Goal: Task Accomplishment & Management: Use online tool/utility

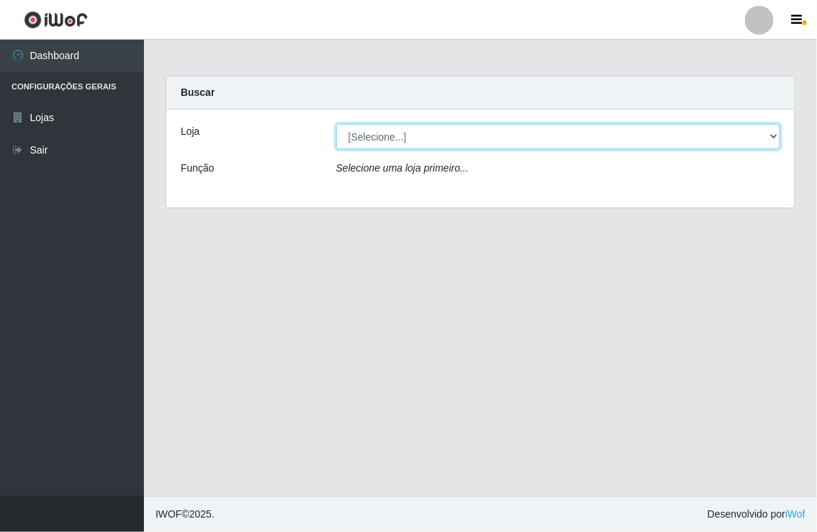
click at [769, 135] on select "[Selecione...] Nordestão - [GEOGRAPHIC_DATA]" at bounding box center [558, 136] width 444 height 25
select select "454"
click at [336, 124] on select "[Selecione...] Nordestão - [GEOGRAPHIC_DATA]" at bounding box center [558, 136] width 444 height 25
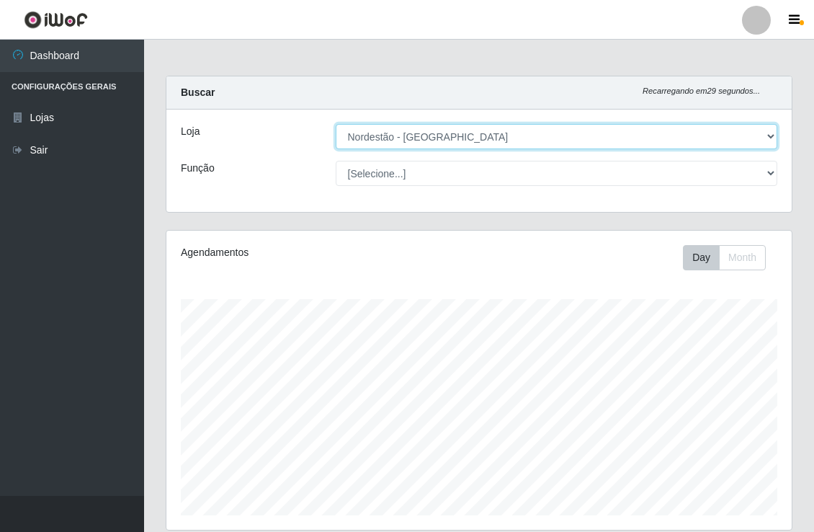
scroll to position [298, 624]
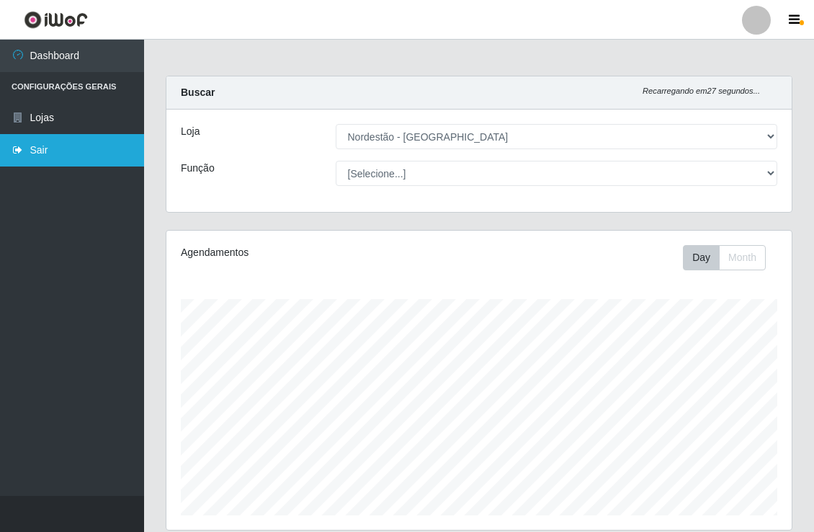
click at [35, 146] on link "Sair" at bounding box center [72, 150] width 144 height 32
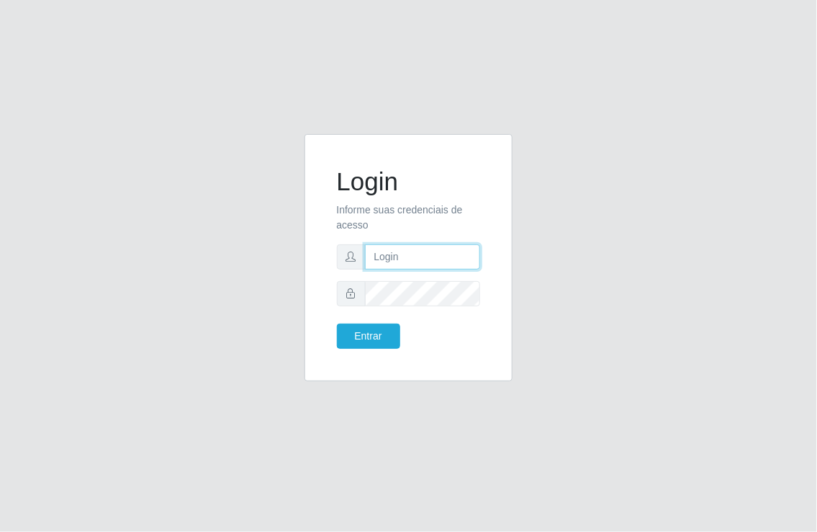
click at [394, 257] on input "text" at bounding box center [423, 256] width 116 height 25
click at [337, 323] on button "Entrar" at bounding box center [368, 335] width 63 height 25
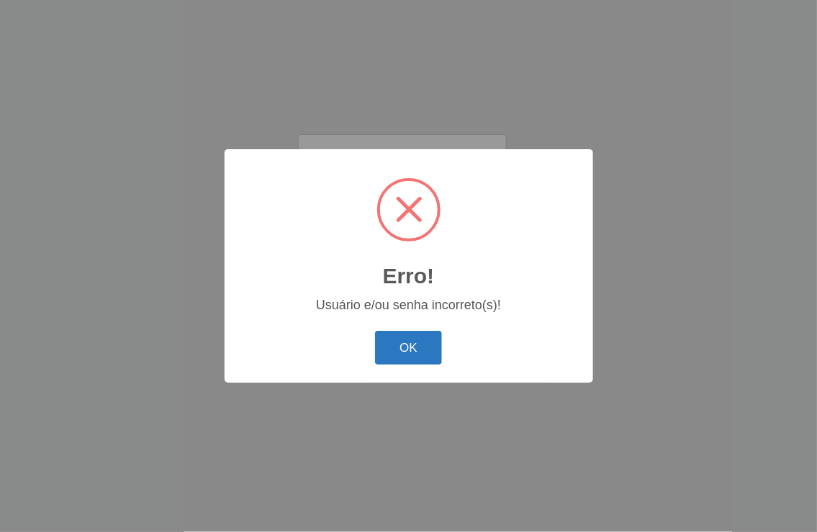
click at [406, 347] on button "OK" at bounding box center [408, 348] width 67 height 34
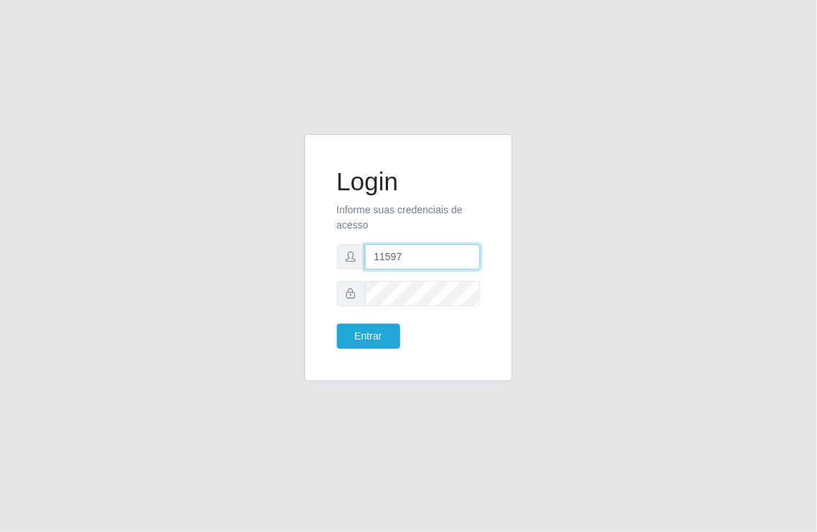
click at [413, 259] on input "11597" at bounding box center [423, 256] width 116 height 25
type input "1"
click at [398, 261] on input "text" at bounding box center [423, 256] width 116 height 25
type input "[EMAIL_ADDRESS][DOMAIN_NAME]"
click at [337, 323] on button "Entrar" at bounding box center [368, 335] width 63 height 25
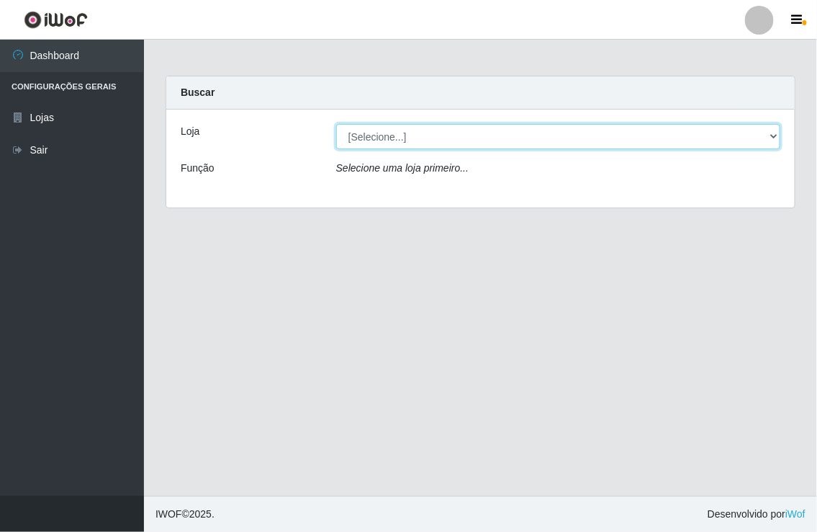
click at [773, 135] on select "[Selecione...] Nordestão - [GEOGRAPHIC_DATA]" at bounding box center [558, 136] width 444 height 25
select select "454"
click at [336, 124] on select "[Selecione...] Nordestão - [GEOGRAPHIC_DATA]" at bounding box center [558, 136] width 444 height 25
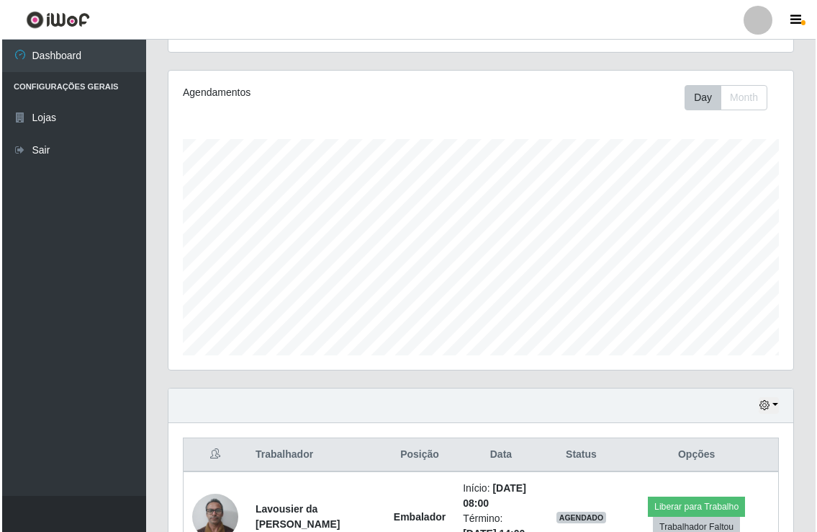
scroll to position [320, 0]
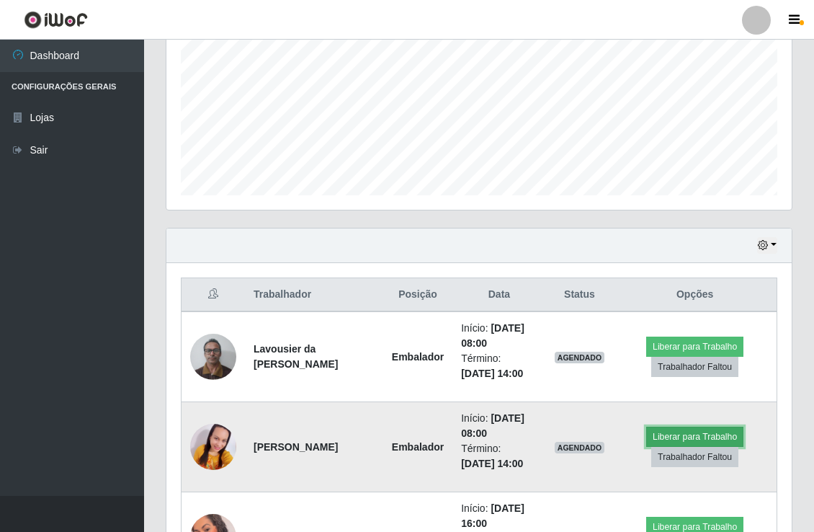
click at [686, 434] on button "Liberar para Trabalho" at bounding box center [694, 436] width 97 height 20
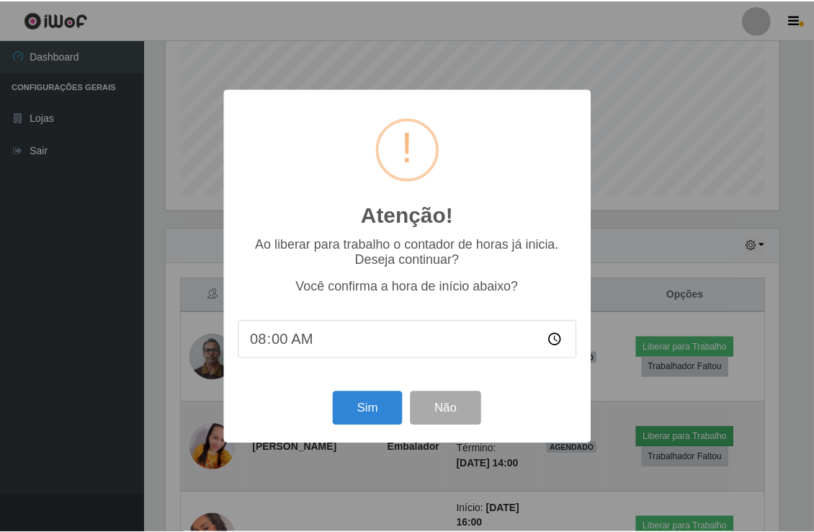
scroll to position [298, 616]
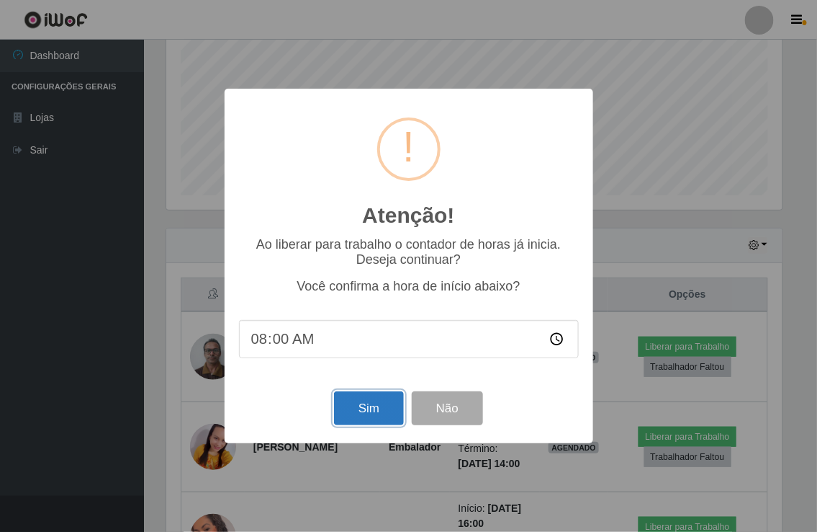
click at [369, 407] on button "Sim" at bounding box center [369, 408] width 70 height 34
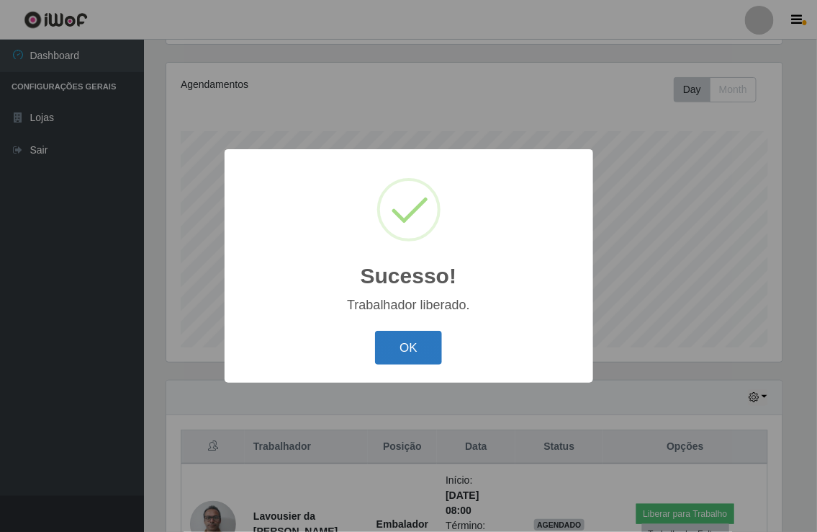
click at [400, 355] on button "OK" at bounding box center [408, 348] width 67 height 34
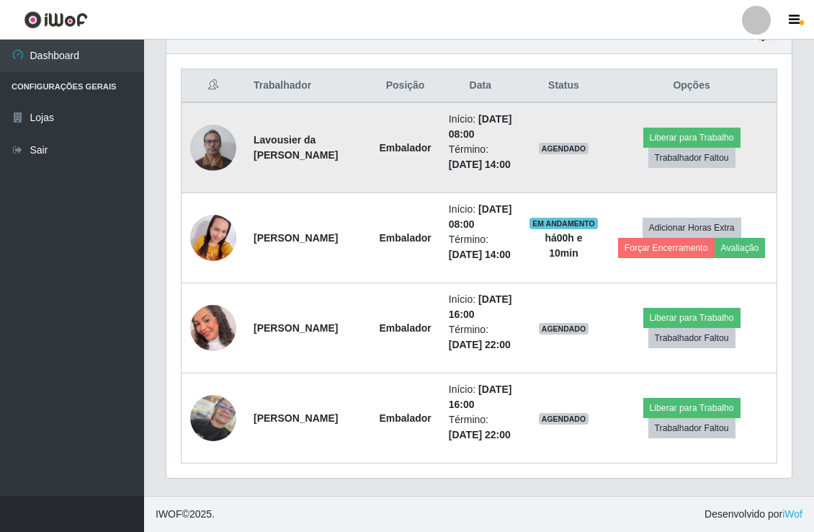
scroll to position [632, 0]
